Goal: Task Accomplishment & Management: Complete application form

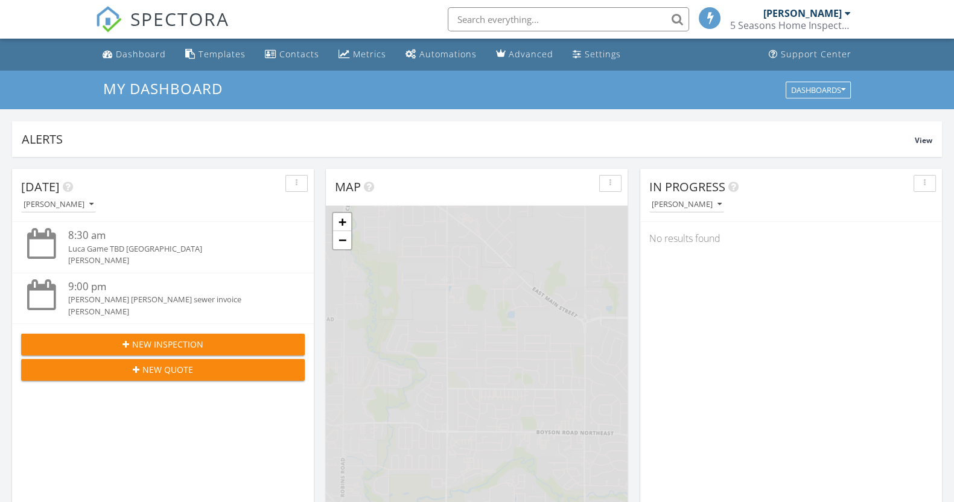
scroll to position [1122, 977]
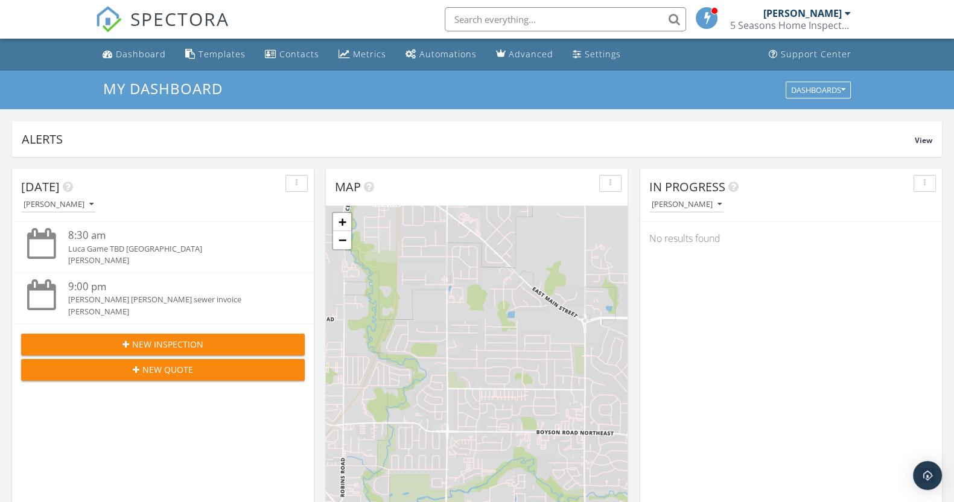
click at [174, 350] on button "New Inspection" at bounding box center [163, 345] width 284 height 22
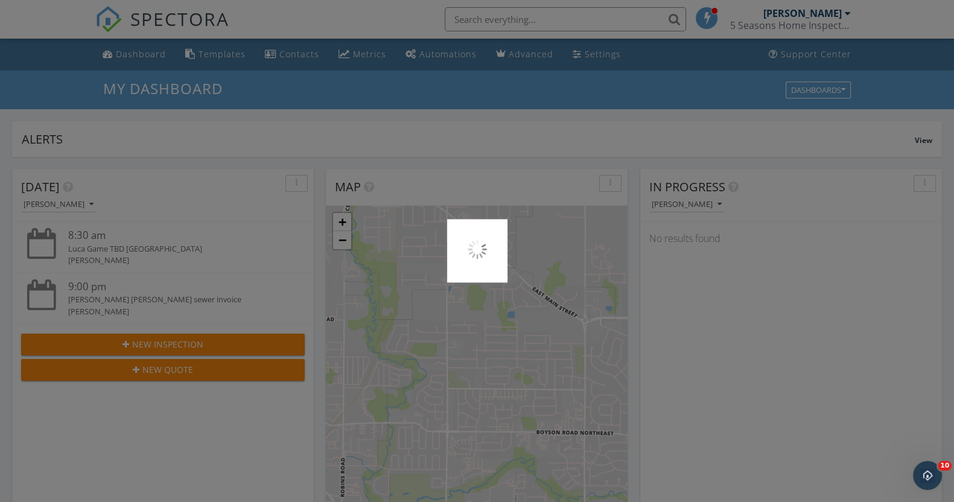
scroll to position [0, 0]
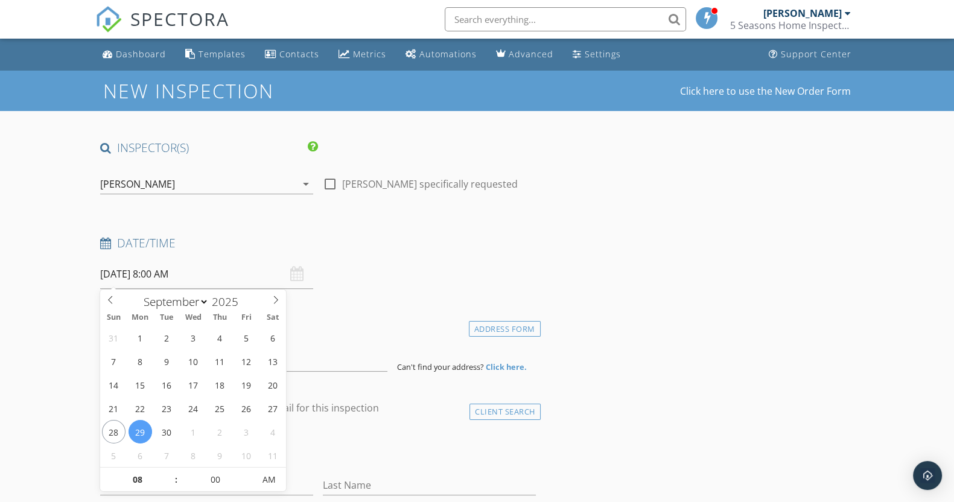
click at [209, 261] on input "09/29/2025 8:00 AM" at bounding box center [206, 274] width 213 height 30
select select "9"
type input "10/06/2025 8:00 AM"
type input "11"
type input "[DATE] 11:00 AM"
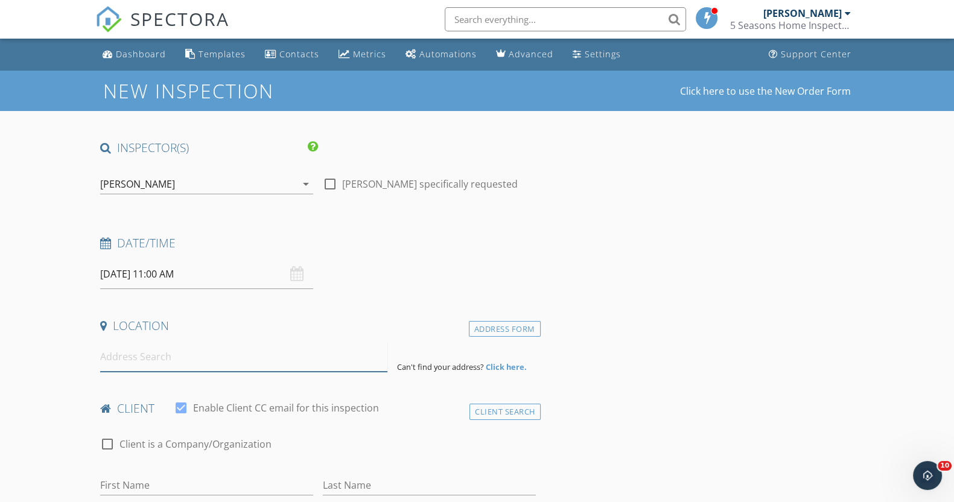
click at [212, 353] on input at bounding box center [243, 357] width 287 height 30
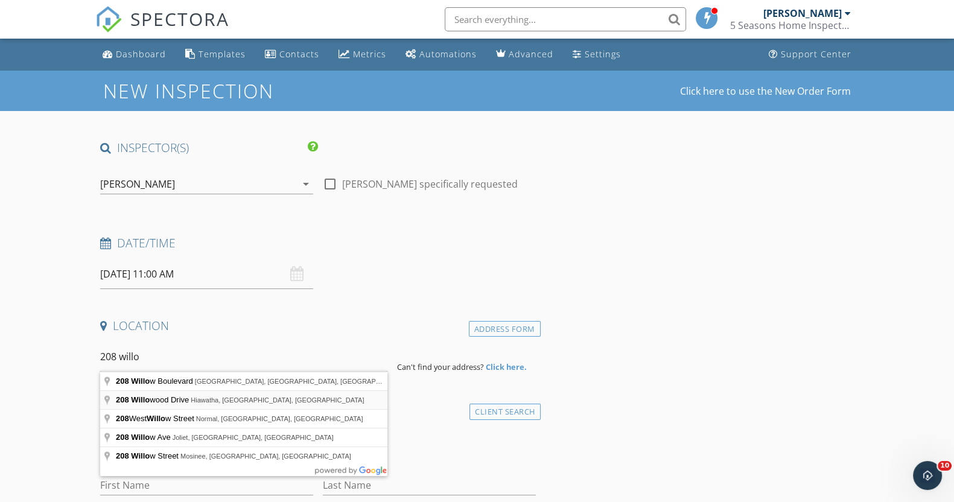
type input "208 Willowood Drive, Hiawatha, IA, USA"
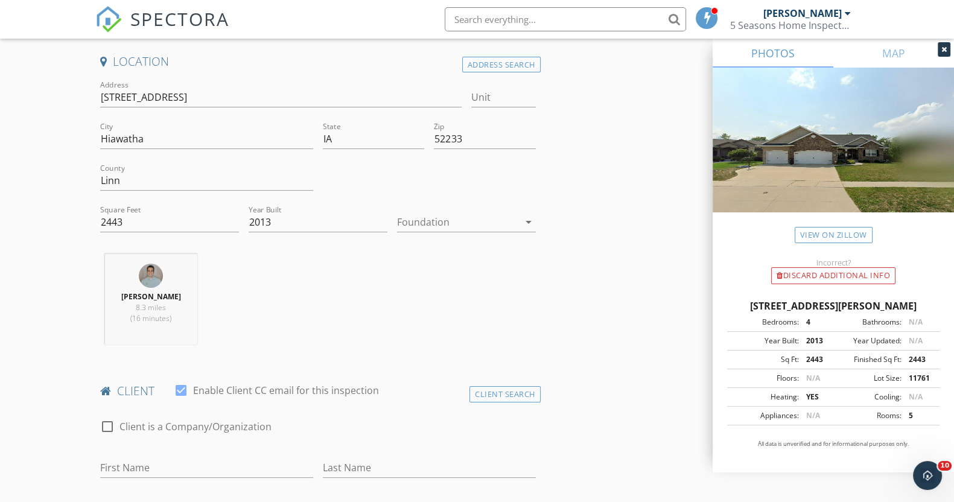
scroll to position [296, 0]
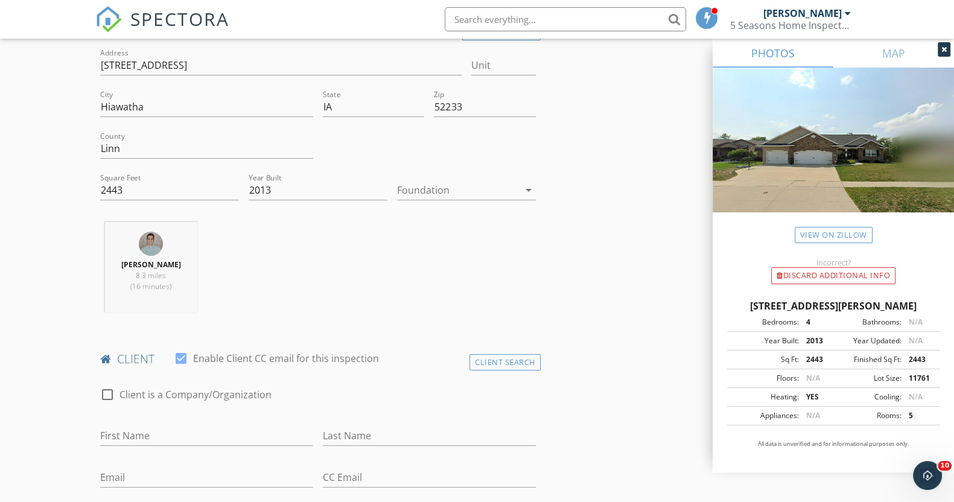
click at [441, 184] on div at bounding box center [458, 189] width 122 height 19
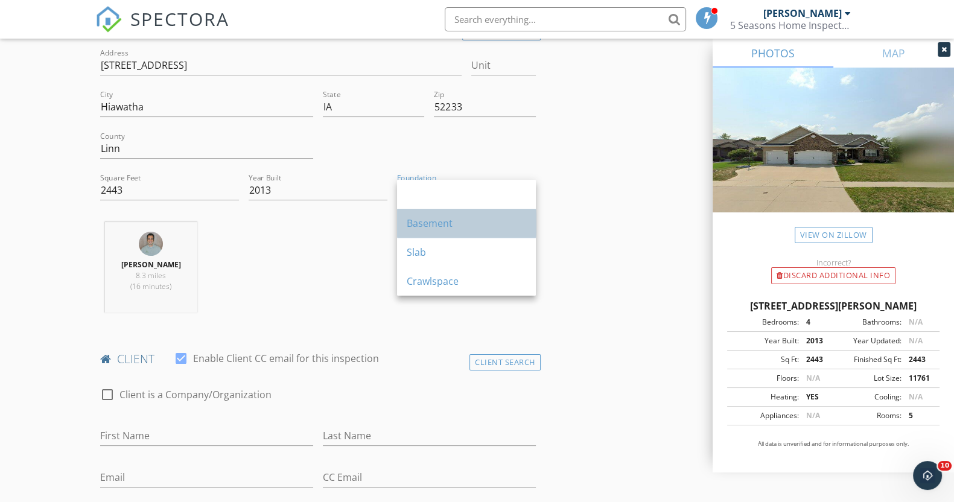
click at [441, 221] on div "Basement" at bounding box center [466, 223] width 119 height 14
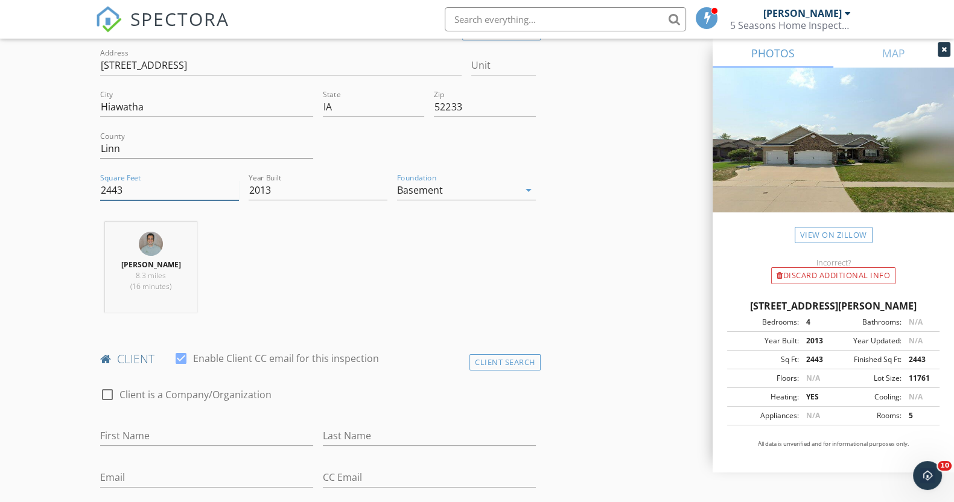
drag, startPoint x: 123, startPoint y: 184, endPoint x: 71, endPoint y: 185, distance: 52.5
type input "4406"
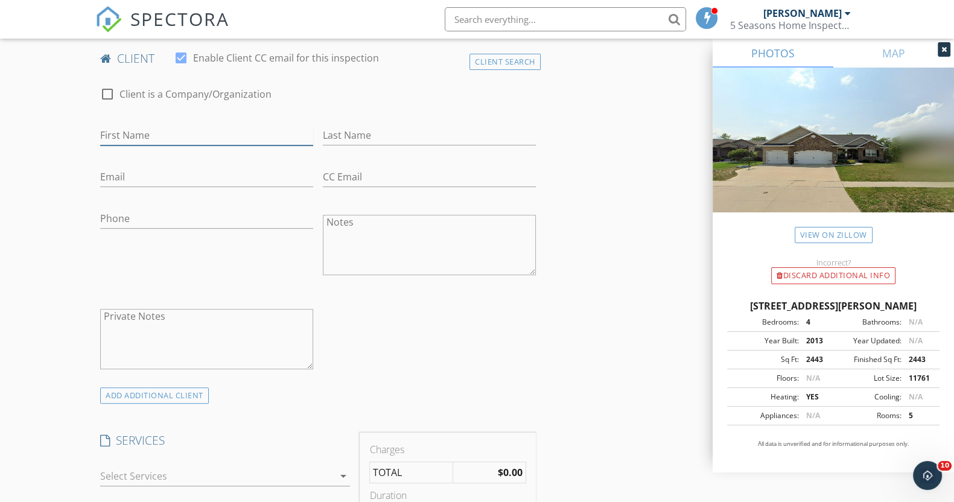
click at [153, 136] on input "First Name" at bounding box center [206, 136] width 213 height 20
type input "[PERSON_NAME]"
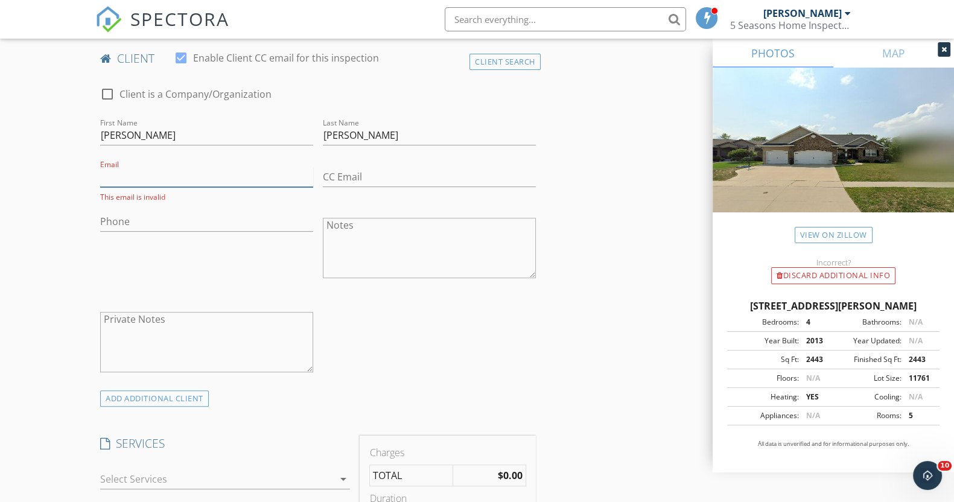
paste input "[EMAIL_ADDRESS][DOMAIN_NAME]"
type input "[EMAIL_ADDRESS][DOMAIN_NAME]"
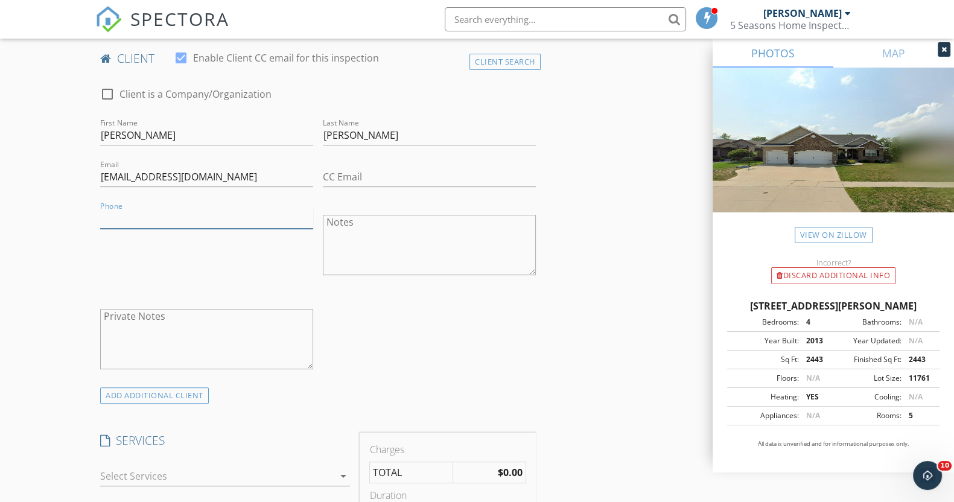
paste input "[PHONE_NUMBER]"
type input "[PHONE_NUMBER]"
click at [182, 396] on div "ADD ADDITIONAL client" at bounding box center [154, 395] width 109 height 16
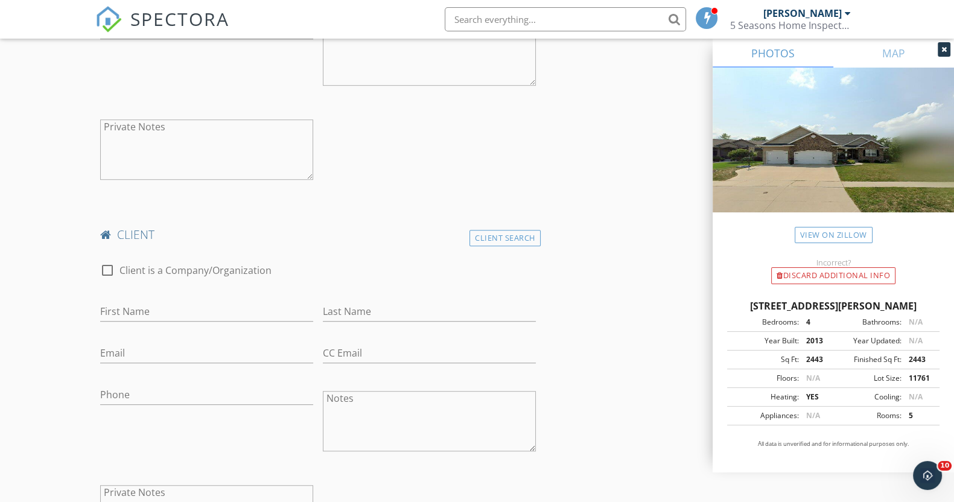
scroll to position [844, 0]
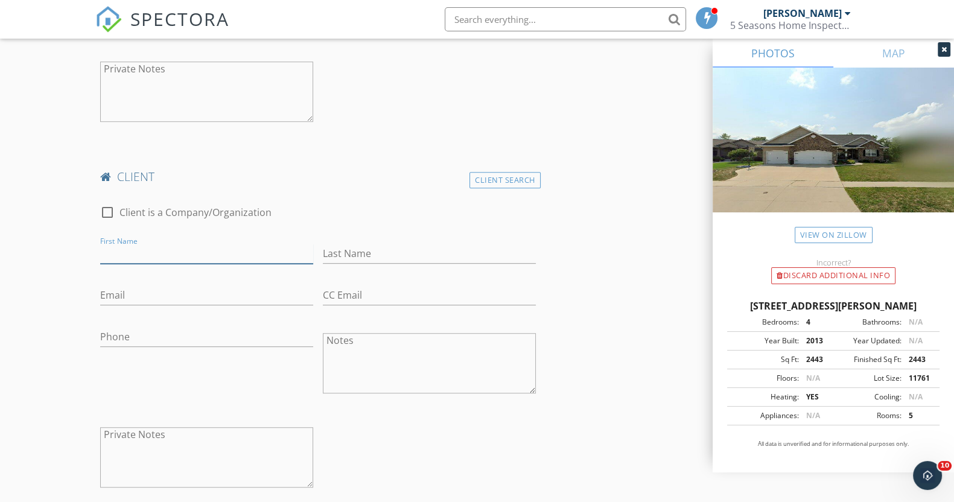
click at [206, 249] on input "First Name" at bounding box center [206, 254] width 213 height 20
type input "K"
type input "[PERSON_NAME]"
type input "J"
type input "[PERSON_NAME]"
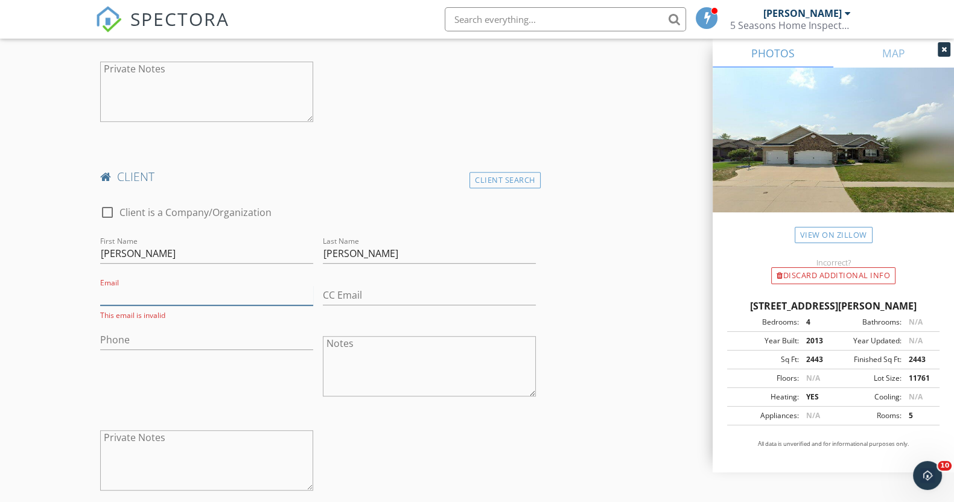
click at [151, 291] on input "Email" at bounding box center [206, 295] width 213 height 20
paste input "Marjorieharper@icloud.com"
type input "Marjorieharper@icloud.com"
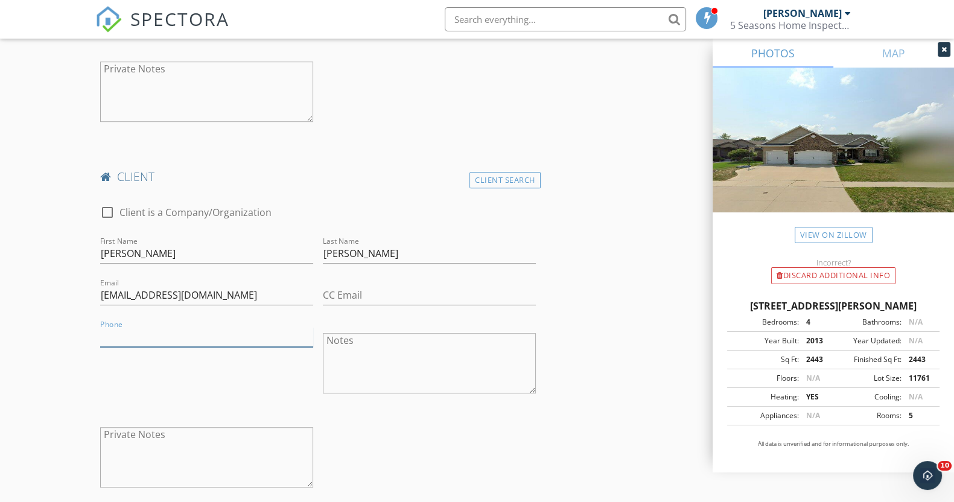
paste input "[PHONE_NUMBER]"
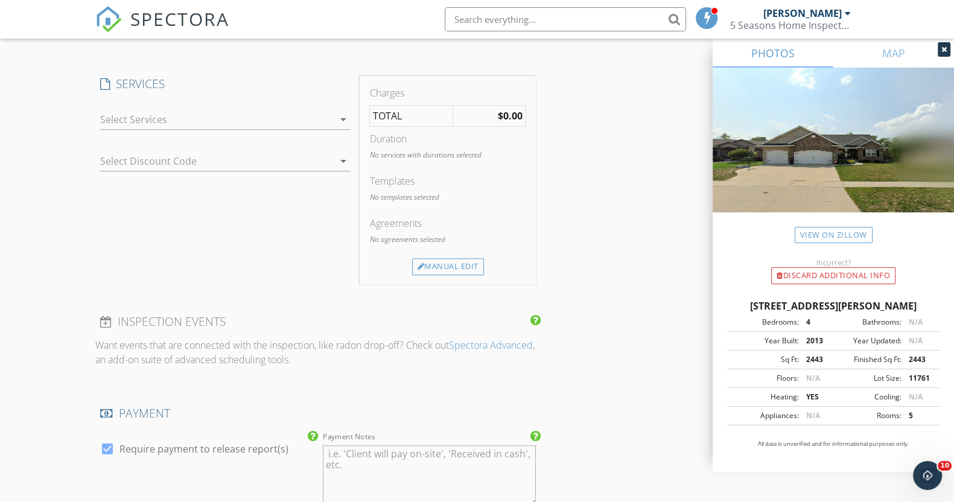
scroll to position [1310, 0]
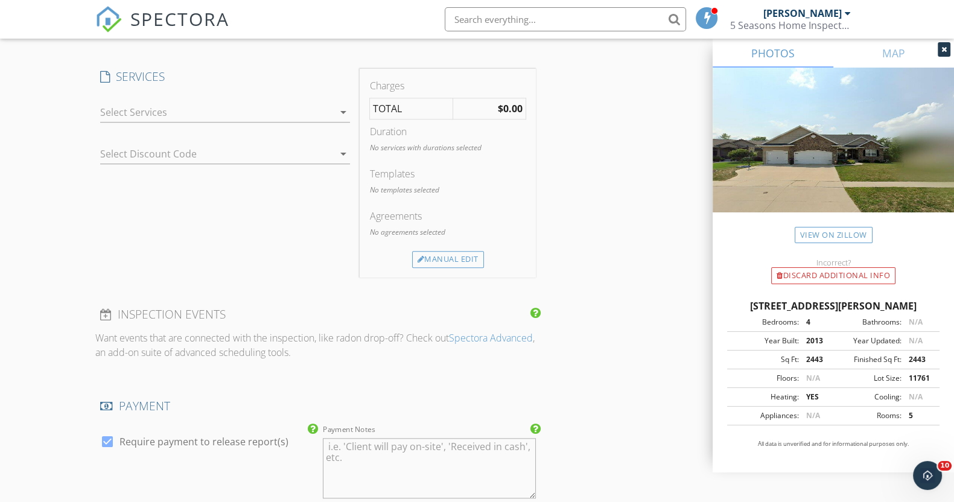
type input "[PHONE_NUMBER]"
click at [946, 264] on div "Incorrect?" at bounding box center [833, 263] width 241 height 10
click at [341, 106] on icon "arrow_drop_down" at bounding box center [343, 112] width 14 height 14
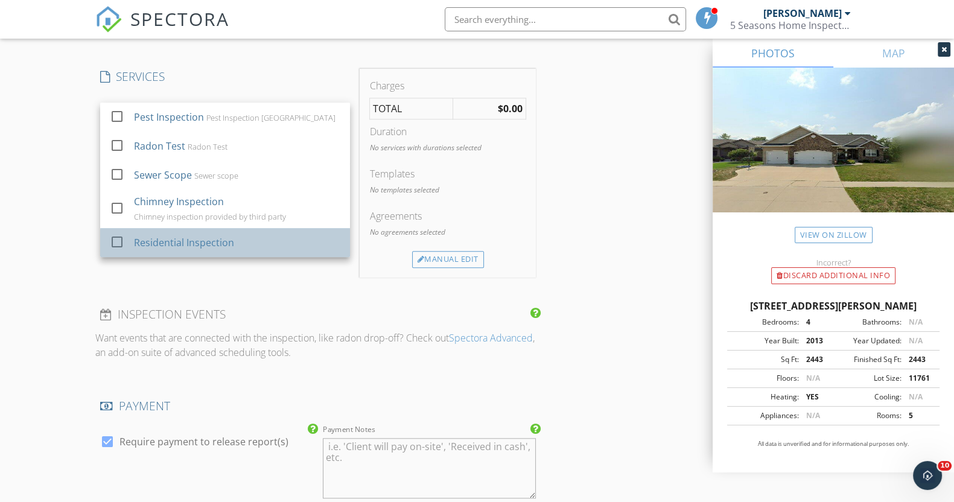
click at [229, 243] on div "Residential Inspection" at bounding box center [184, 242] width 100 height 14
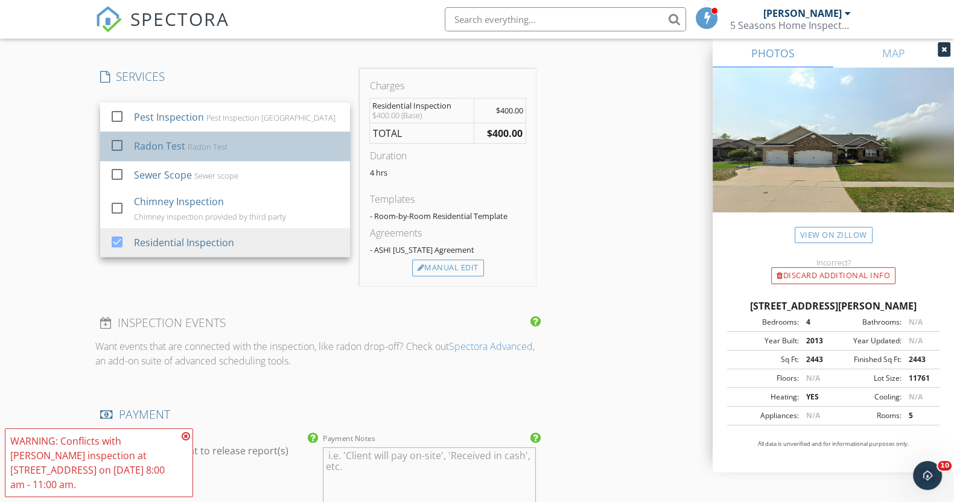
click at [237, 140] on div "Radon Test Radon Test" at bounding box center [237, 146] width 206 height 24
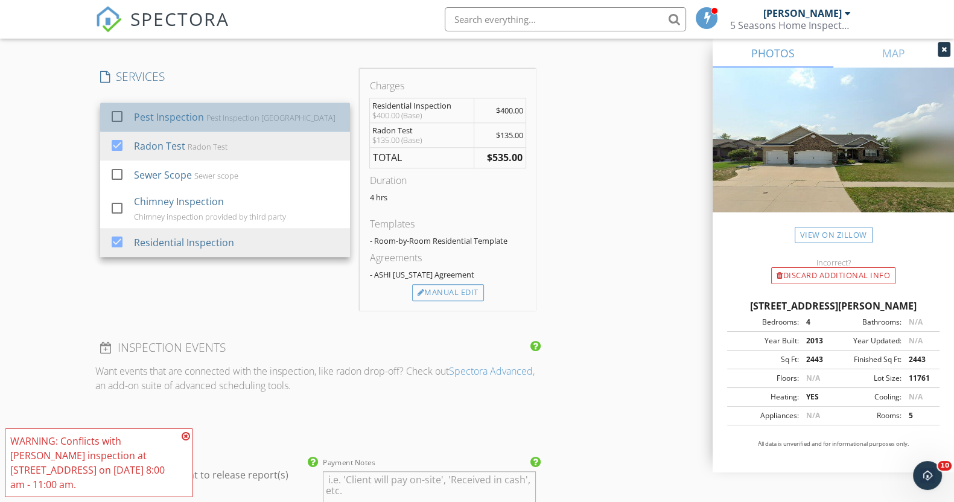
click at [238, 116] on div "Pest Inspection Linn County" at bounding box center [270, 118] width 129 height 10
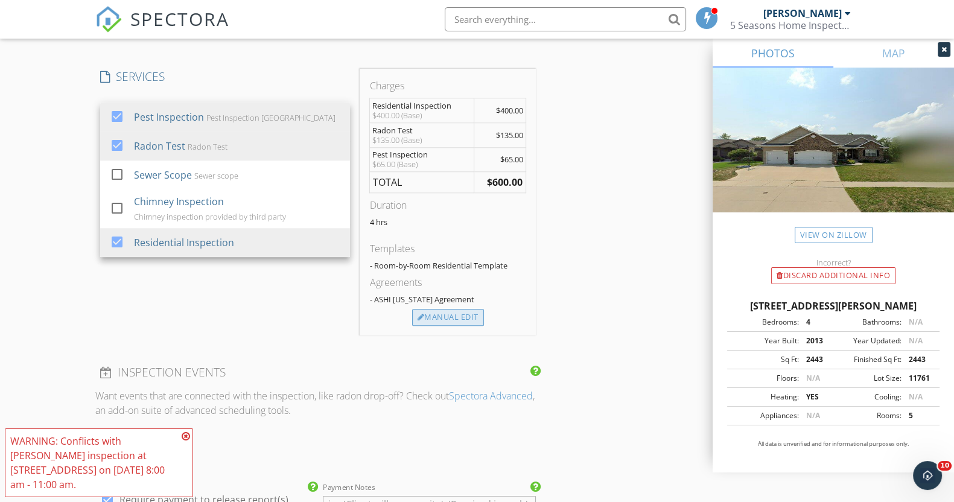
click at [480, 317] on div "Manual Edit" at bounding box center [448, 317] width 72 height 17
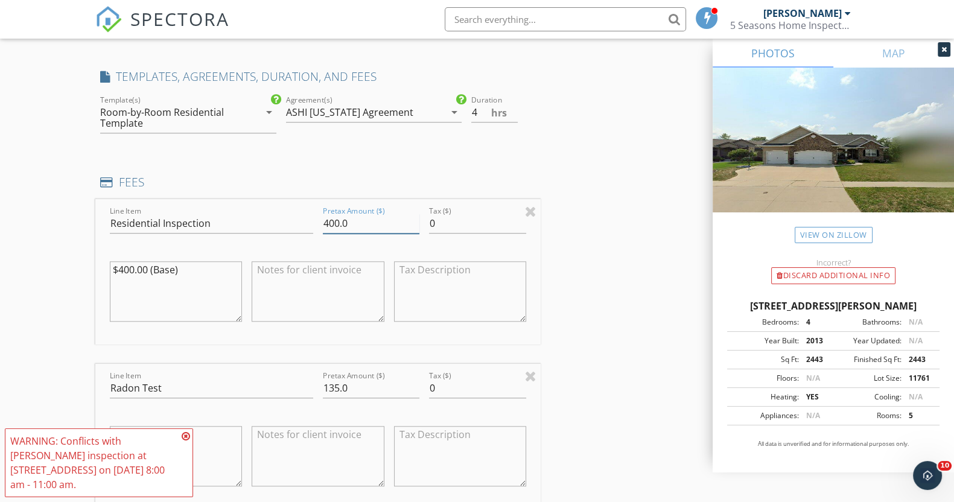
drag, startPoint x: 339, startPoint y: 218, endPoint x: 307, endPoint y: 218, distance: 32.0
click at [307, 218] on div "Line Item Residential Inspection Pretax Amount ($) 400.0 Tax ($) 0 $400.00 (Bas…" at bounding box center [317, 271] width 445 height 145
type input "725.0"
click at [184, 441] on icon at bounding box center [186, 436] width 8 height 10
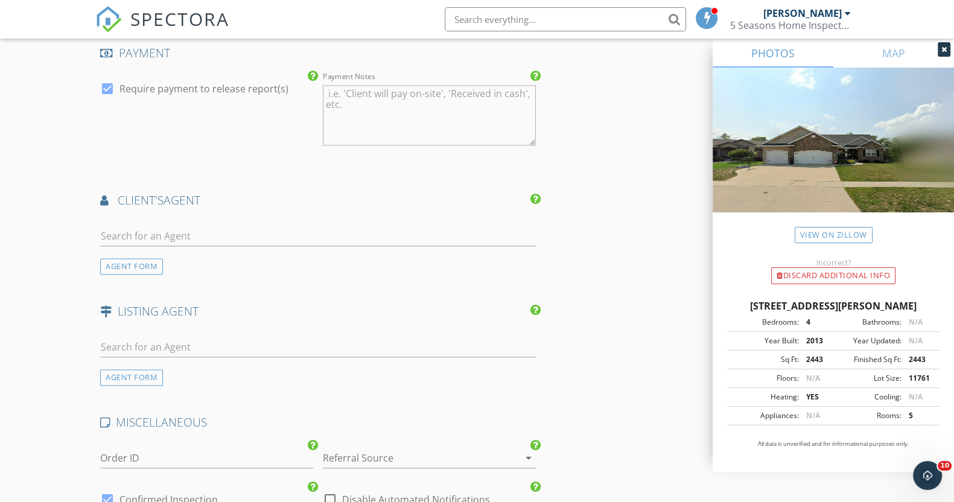
scroll to position [2157, 0]
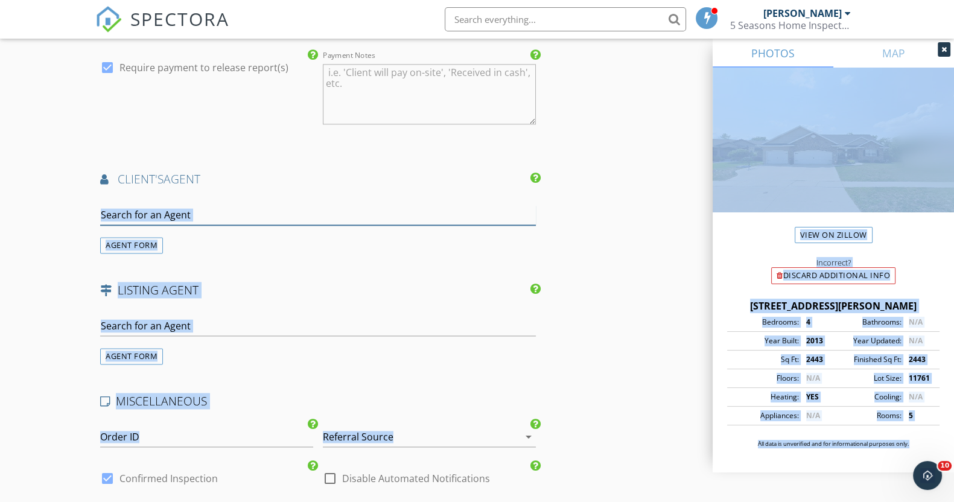
click at [373, 209] on input "text" at bounding box center [318, 215] width 436 height 20
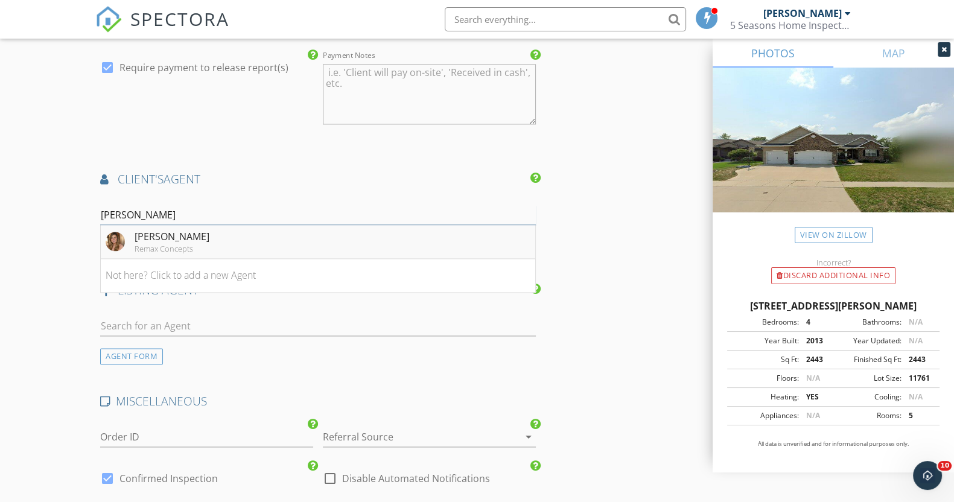
type input "Alex"
click at [374, 236] on li "Alexis Kemp Remax Concepts" at bounding box center [318, 242] width 435 height 34
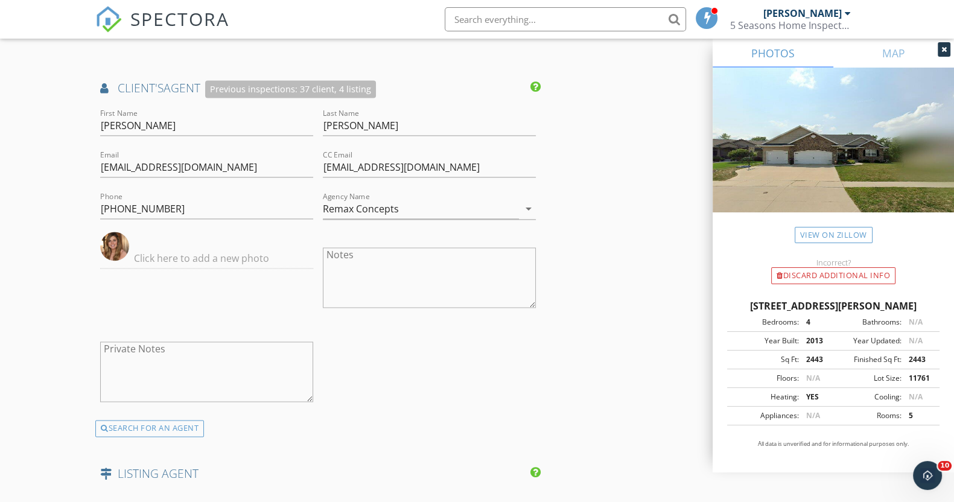
scroll to position [2323, 0]
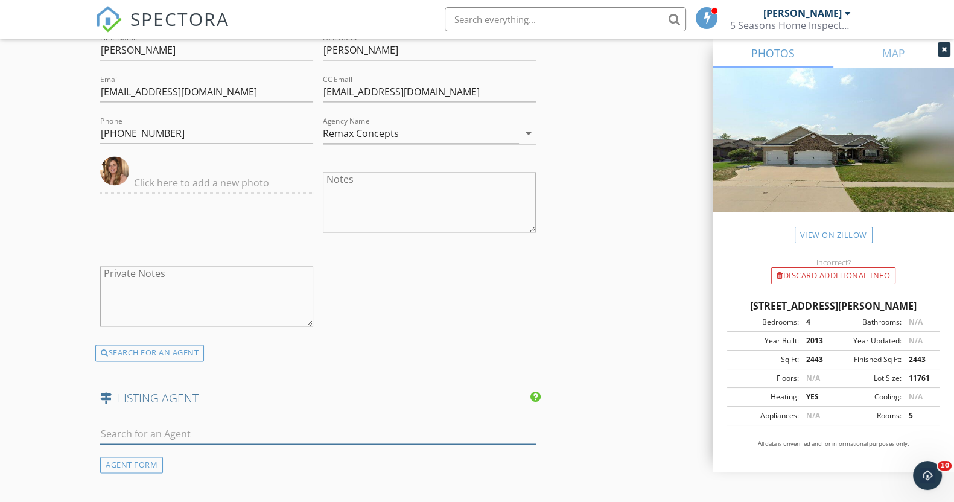
click at [228, 427] on input "text" at bounding box center [318, 434] width 436 height 20
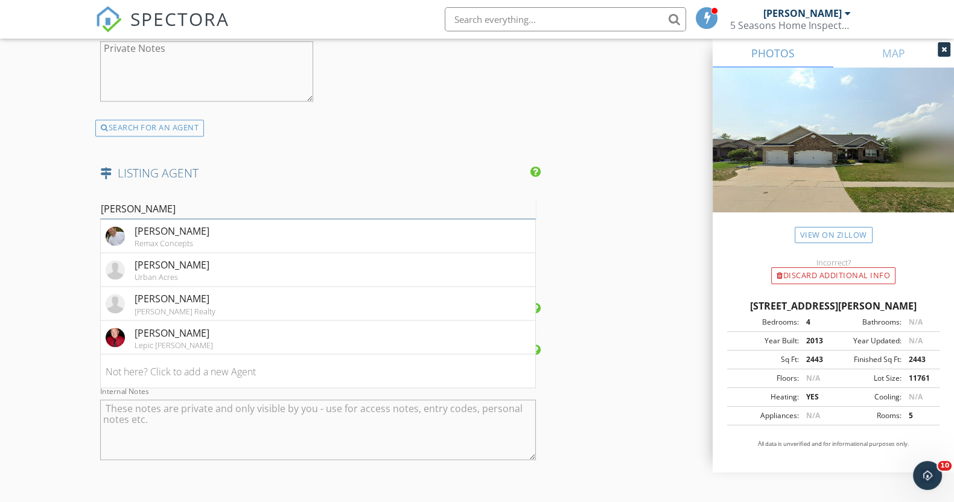
scroll to position [2576, 0]
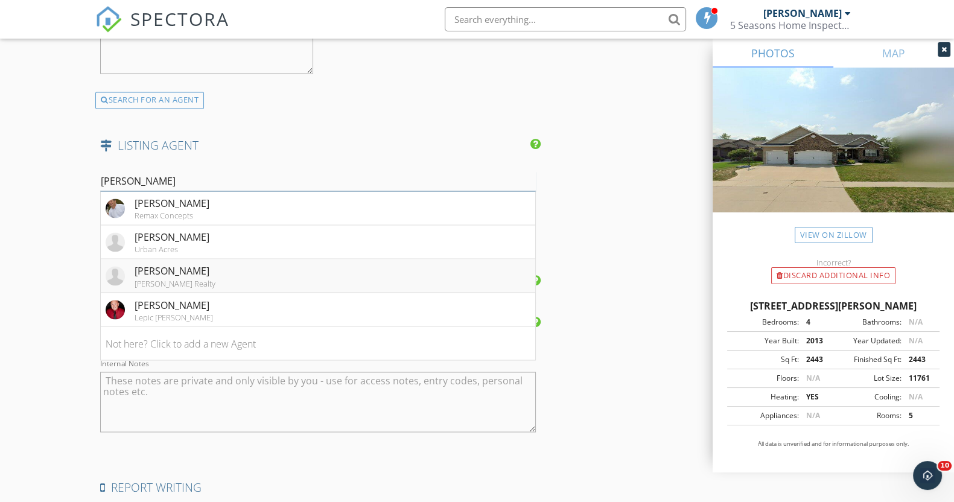
type input "Matt"
click at [256, 263] on li "Matt Ford Skogman Realty" at bounding box center [318, 276] width 435 height 34
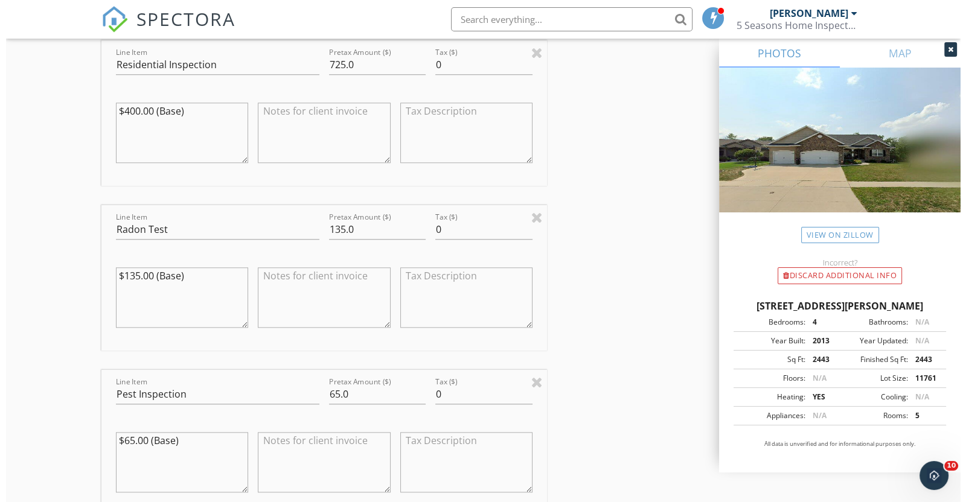
scroll to position [3012, 0]
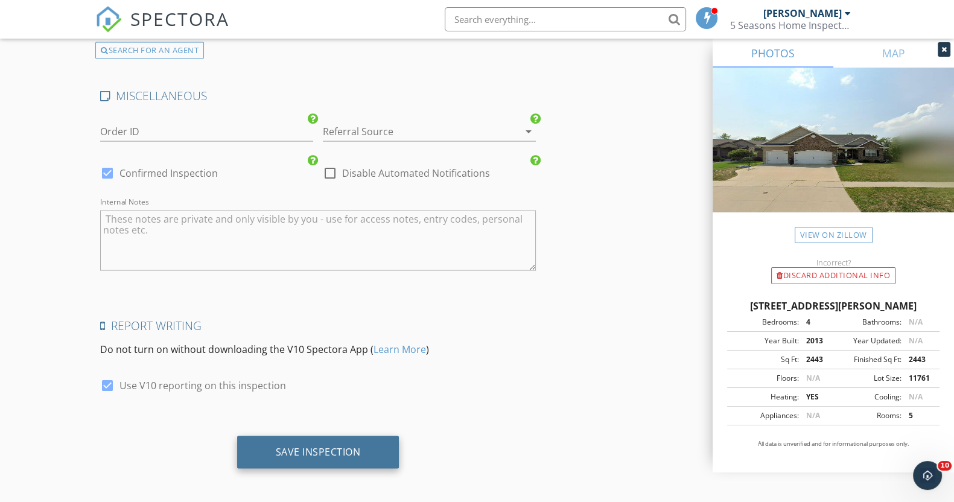
click at [302, 457] on div "Save Inspection" at bounding box center [318, 452] width 162 height 33
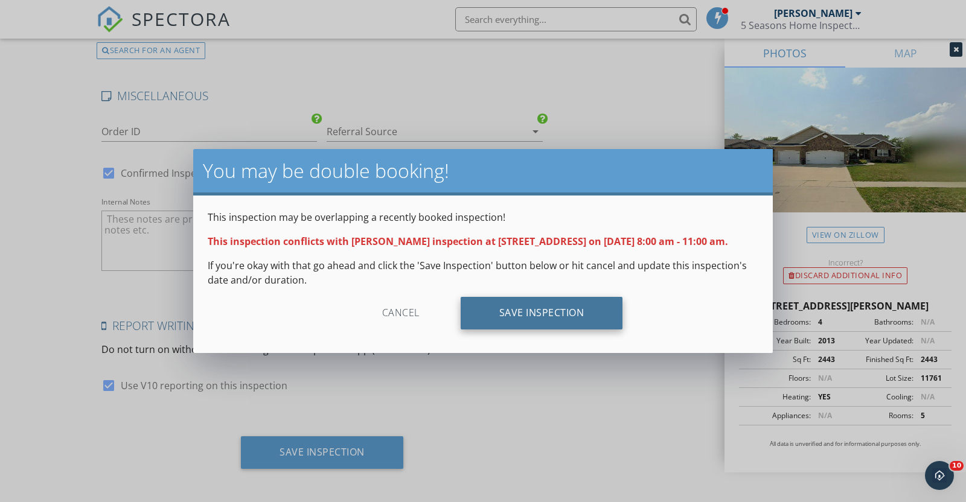
click at [571, 324] on div "Save Inspection" at bounding box center [541, 313] width 162 height 33
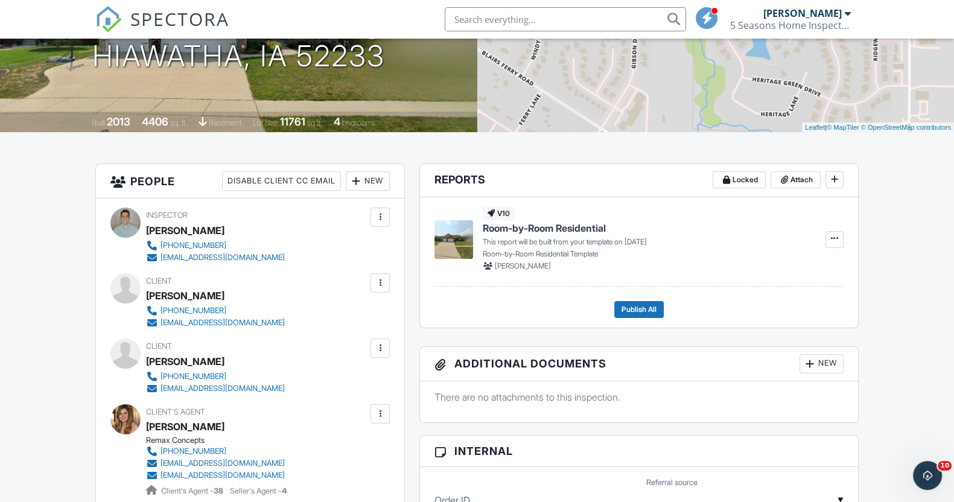
scroll to position [192, 0]
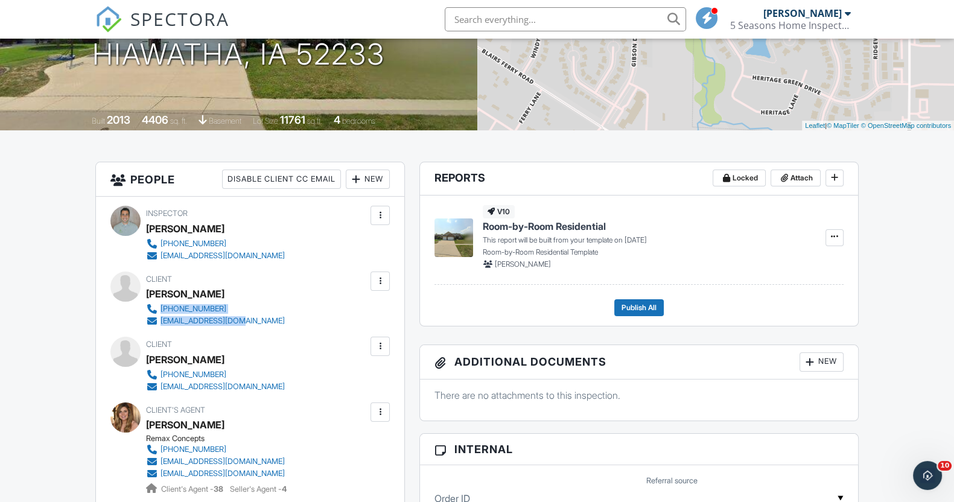
drag, startPoint x: 244, startPoint y: 321, endPoint x: 161, endPoint y: 314, distance: 83.6
click at [161, 314] on div "[PHONE_NUMBER] [EMAIL_ADDRESS][DOMAIN_NAME]" at bounding box center [220, 315] width 148 height 24
click at [250, 309] on div "[PHONE_NUMBER] [EMAIL_ADDRESS][DOMAIN_NAME]" at bounding box center [220, 315] width 148 height 24
click at [246, 317] on div "[PHONE_NUMBER] [EMAIL_ADDRESS][DOMAIN_NAME]" at bounding box center [220, 315] width 148 height 24
drag, startPoint x: 246, startPoint y: 317, endPoint x: 162, endPoint y: 320, distance: 84.0
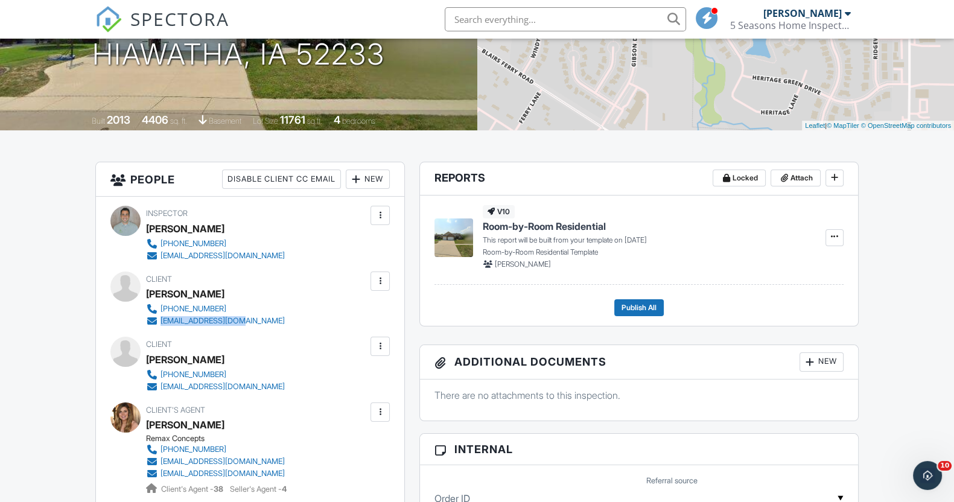
click at [162, 320] on div "[PHONE_NUMBER] [EMAIL_ADDRESS][DOMAIN_NAME]" at bounding box center [220, 315] width 148 height 24
copy div "[EMAIL_ADDRESS][DOMAIN_NAME]"
drag, startPoint x: 251, startPoint y: 309, endPoint x: 161, endPoint y: 305, distance: 90.6
click at [161, 305] on div "[PHONE_NUMBER] [EMAIL_ADDRESS][DOMAIN_NAME]" at bounding box center [220, 315] width 148 height 24
copy div "[PHONE_NUMBER]"
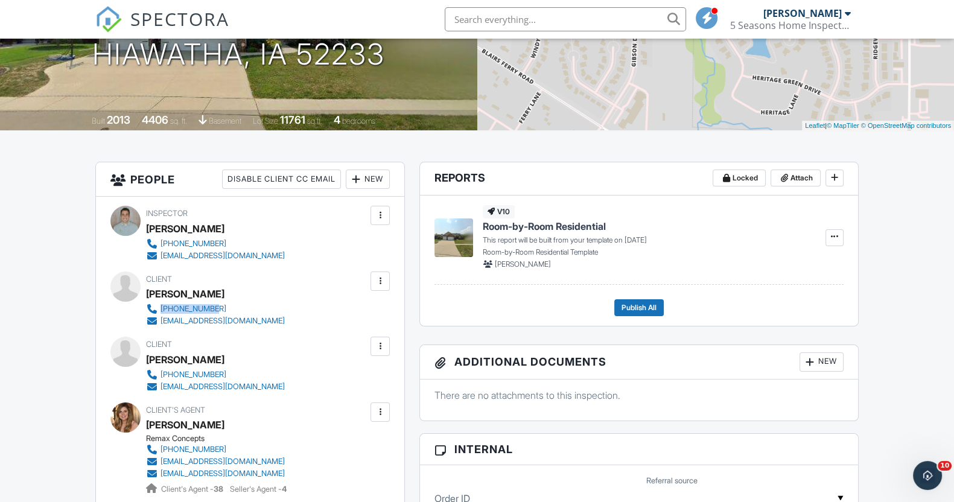
drag, startPoint x: 298, startPoint y: 471, endPoint x: 157, endPoint y: 460, distance: 141.0
click at [157, 460] on div "Remax Concepts [PHONE_NUMBER] [EMAIL_ADDRESS][DOMAIN_NAME] [EMAIL_ADDRESS][DOMA…" at bounding box center [220, 464] width 148 height 61
copy div "[EMAIL_ADDRESS][DOMAIN_NAME] [EMAIL_ADDRESS][DOMAIN_NAME]"
